Goal: Navigation & Orientation: Go to known website

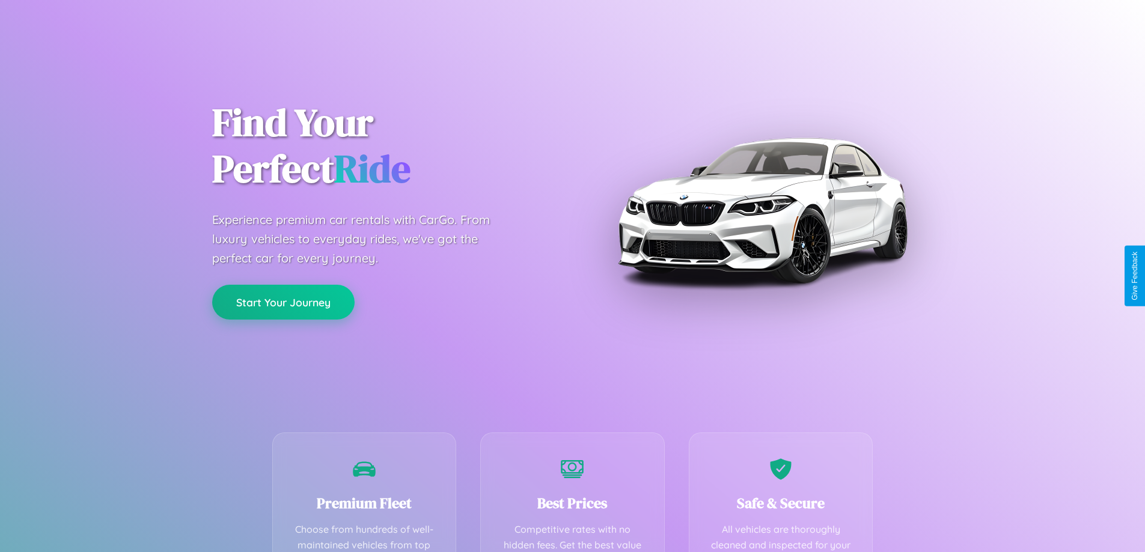
click at [283, 303] on button "Start Your Journey" at bounding box center [283, 302] width 142 height 35
click at [283, 302] on button "Start Your Journey" at bounding box center [283, 302] width 142 height 35
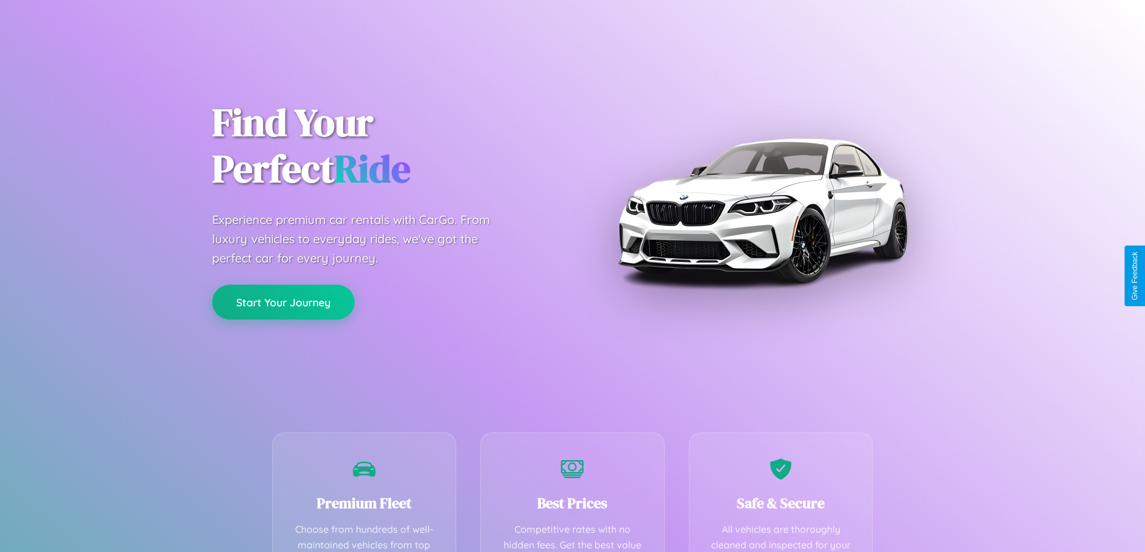
click at [283, 302] on button "Start Your Journey" at bounding box center [283, 302] width 142 height 35
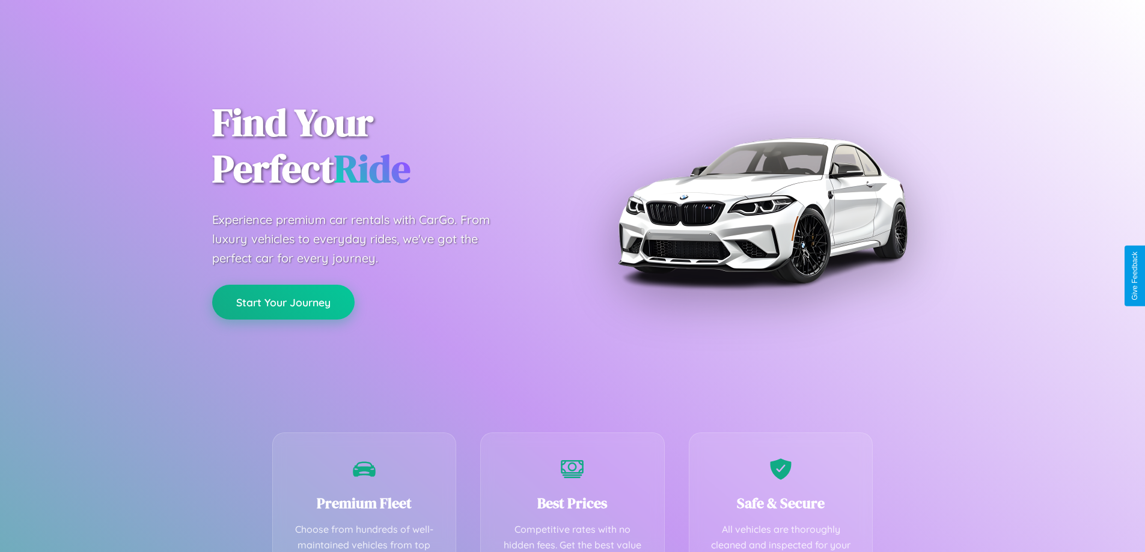
click at [283, 302] on button "Start Your Journey" at bounding box center [283, 302] width 142 height 35
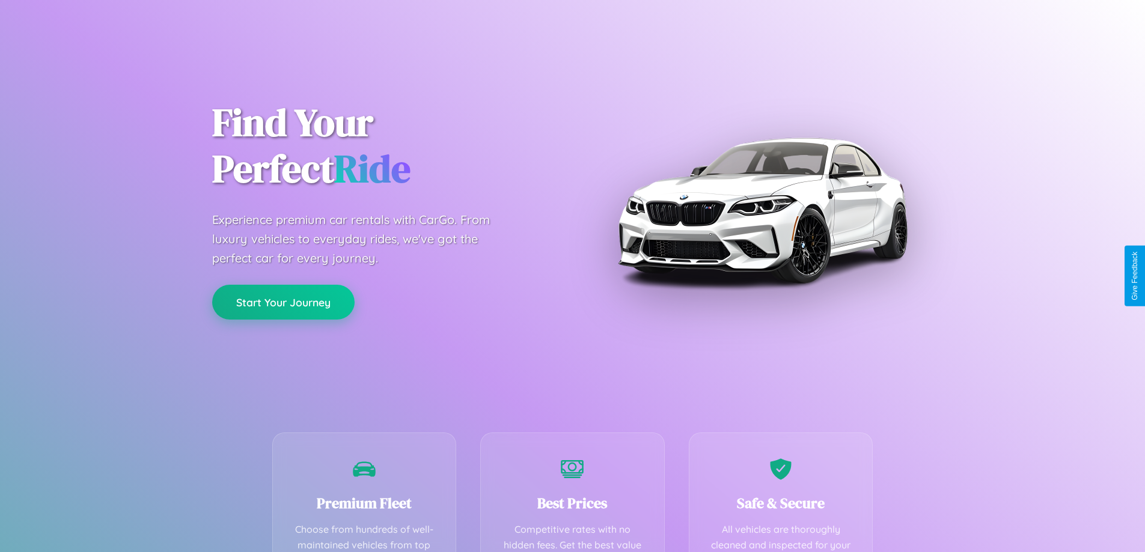
click at [283, 302] on button "Start Your Journey" at bounding box center [283, 302] width 142 height 35
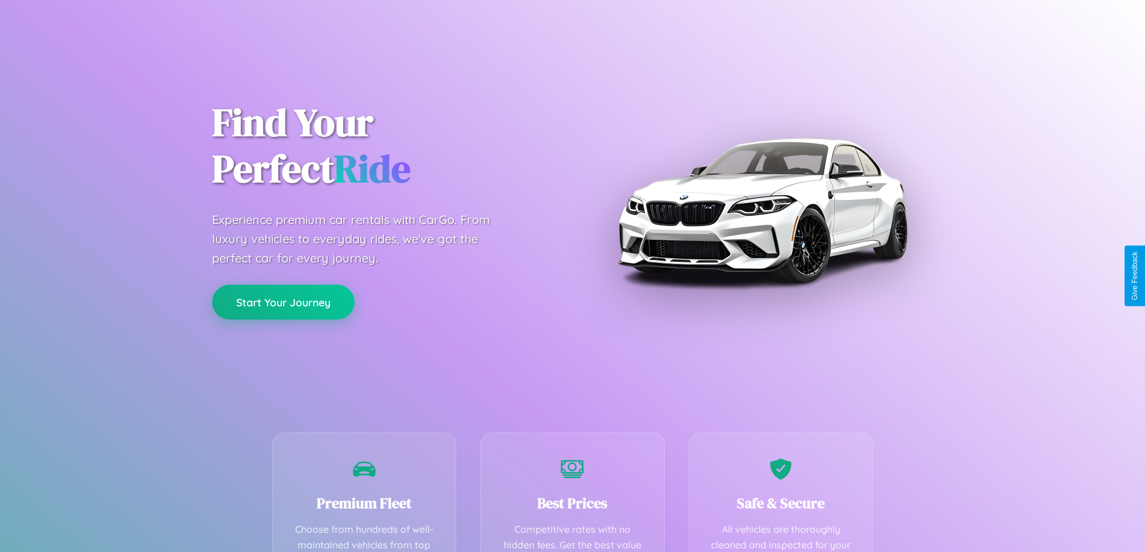
click at [283, 302] on button "Start Your Journey" at bounding box center [283, 302] width 142 height 35
